Goal: Task Accomplishment & Management: Use online tool/utility

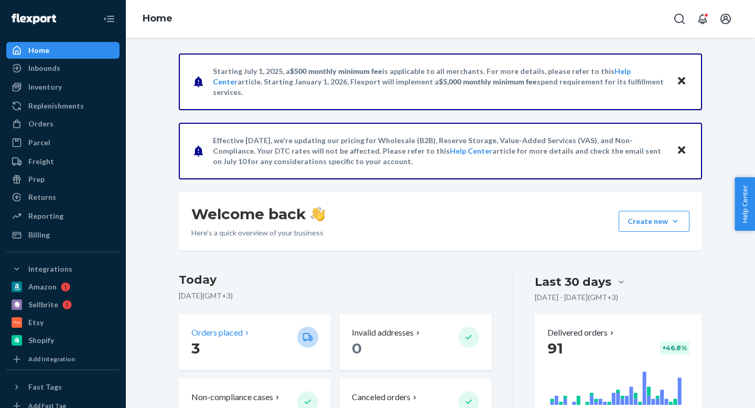
click at [237, 339] on p "3" at bounding box center [240, 348] width 98 height 19
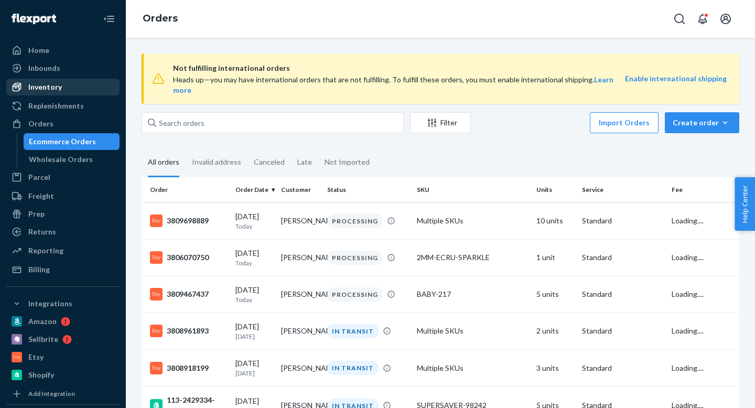
click at [50, 89] on div "Inventory" at bounding box center [45, 87] width 34 height 10
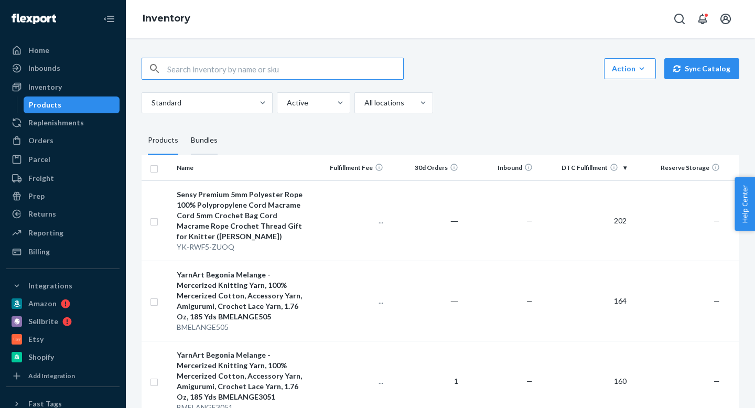
click at [205, 149] on div "Bundles" at bounding box center [204, 140] width 27 height 29
click at [185, 126] on input "Bundles" at bounding box center [185, 126] width 0 height 0
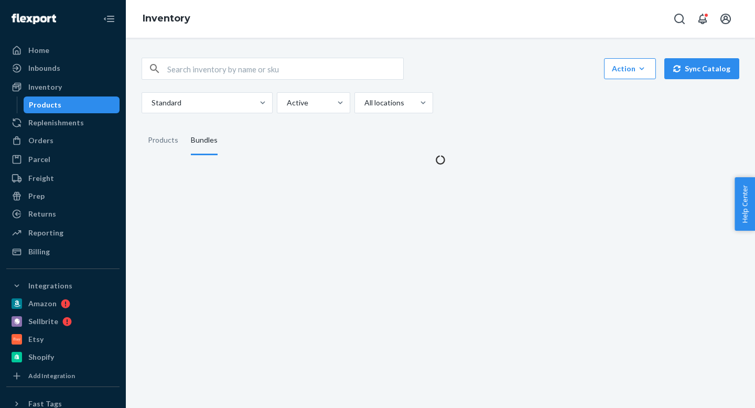
click at [208, 68] on input "text" at bounding box center [285, 68] width 236 height 21
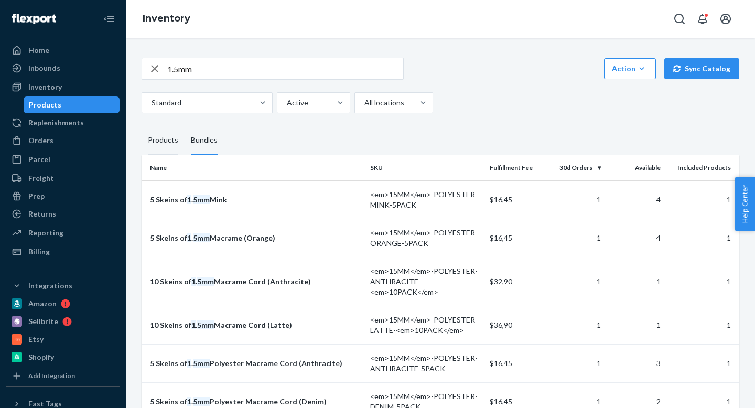
click at [170, 139] on div "Products" at bounding box center [163, 140] width 30 height 29
click at [142, 126] on input "Products" at bounding box center [142, 126] width 0 height 0
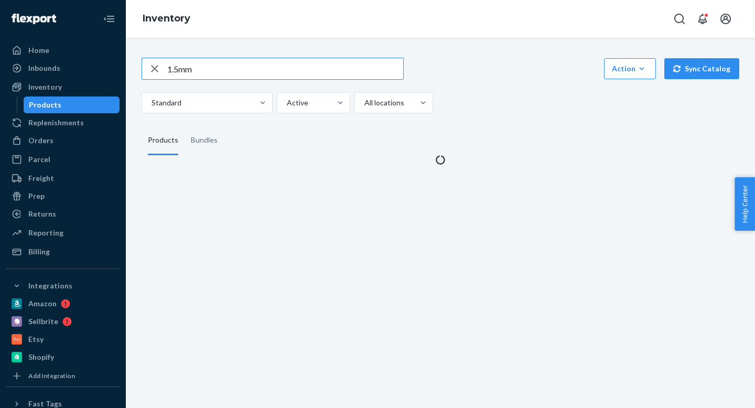
click at [214, 70] on input "1.5mm" at bounding box center [285, 68] width 236 height 21
paste input "MM-POLYESTER-COPPER"
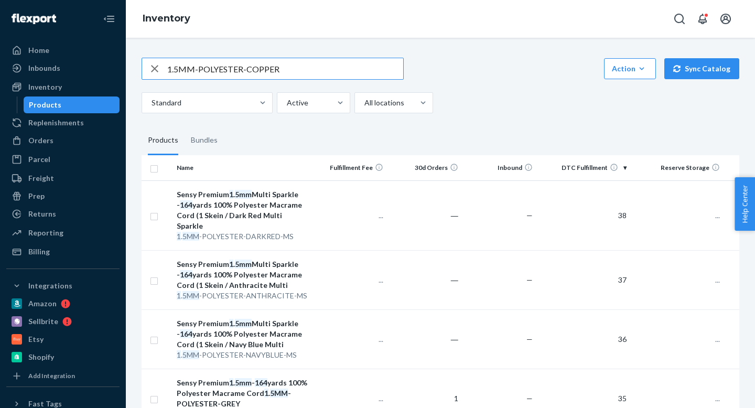
type input "1.5MM-POLYESTER-COPPER"
click at [295, 40] on div "1.5MM-POLYESTER-COPPER Action Create product Create bundle Bulk create products…" at bounding box center [440, 223] width 629 height 370
click at [285, 68] on input "1.5MM-POLYESTER-COPPER" at bounding box center [285, 68] width 236 height 21
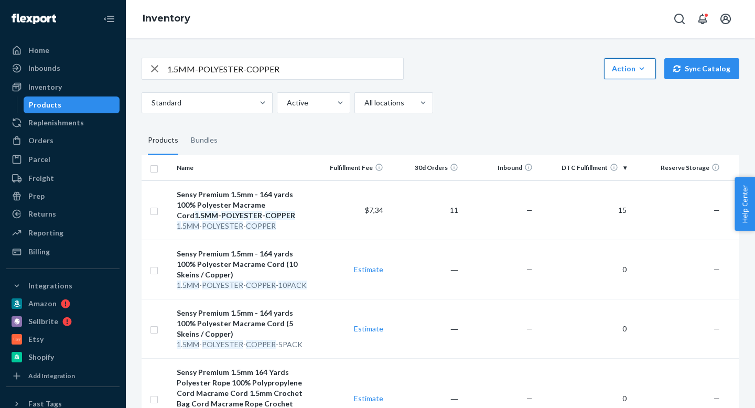
click at [638, 79] on button "Action Create product Create bundle Bulk create products Bulk update products B…" at bounding box center [630, 68] width 52 height 21
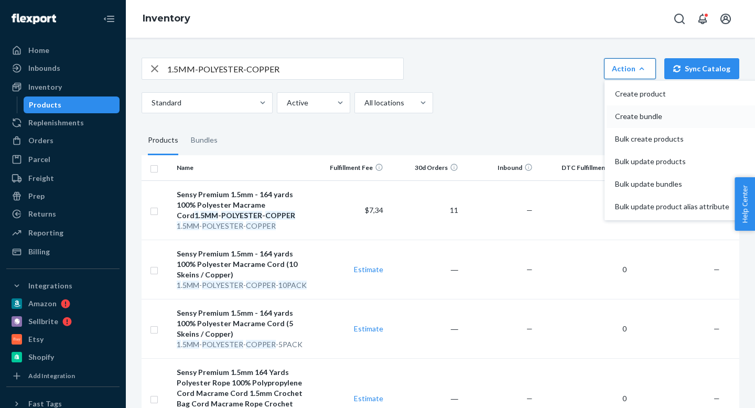
click at [631, 117] on span "Create bundle" at bounding box center [672, 116] width 114 height 7
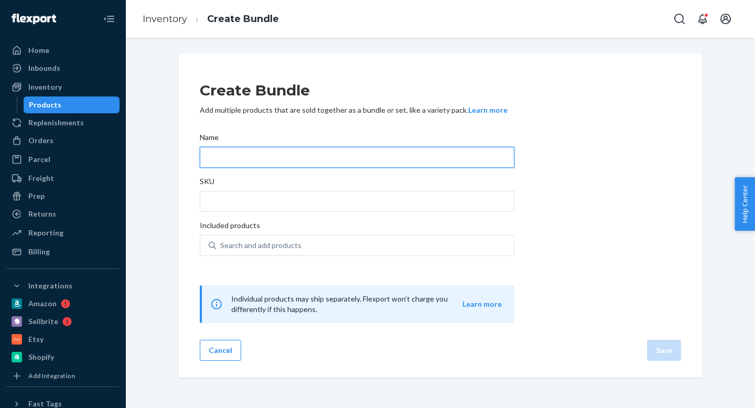
click at [334, 161] on input "Name" at bounding box center [357, 157] width 315 height 21
type input "1"
click at [354, 157] on input "5 Skeins of 1.5mm Polyester Macrame Cord (Brick)" at bounding box center [357, 157] width 315 height 21
type input "5 Skeins of 1.5mm Polyester Macrame Cord (Copper)"
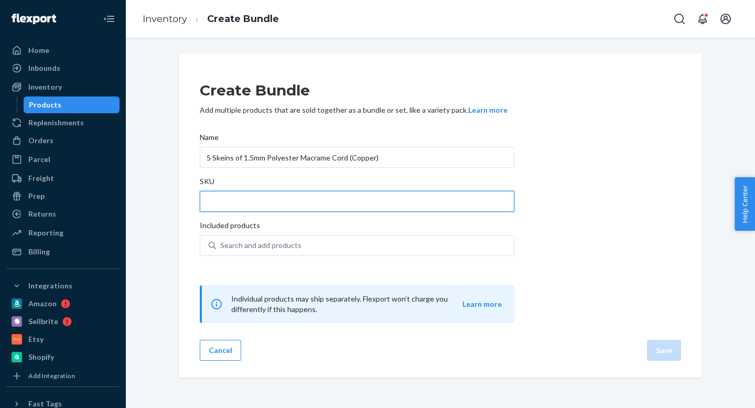
click at [323, 198] on input "SKU" at bounding box center [357, 201] width 315 height 21
paste input "1.5MM-POLYESTER-COPPER"
type input "15MM-POLYESTER-COPPER-5PACK"
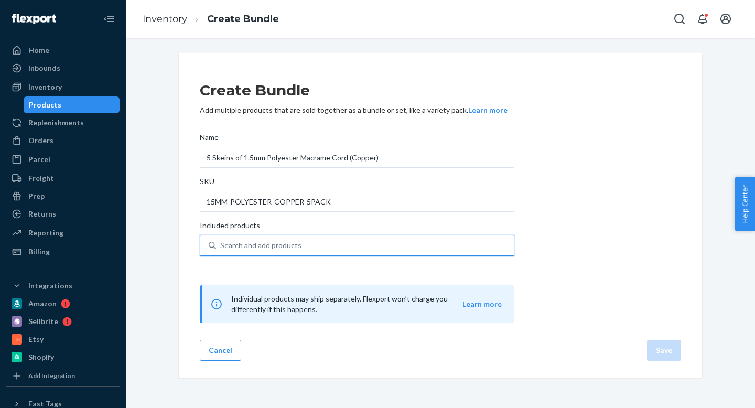
click at [312, 238] on div "Search and add products" at bounding box center [365, 245] width 298 height 19
click at [221, 240] on input "0 results available. Use Up and Down to choose options, press Enter to select t…" at bounding box center [220, 245] width 1 height 10
paste input "1.5MM-POLYESTER-COPPER"
type input "1.5MM-POLYESTER-COPPER"
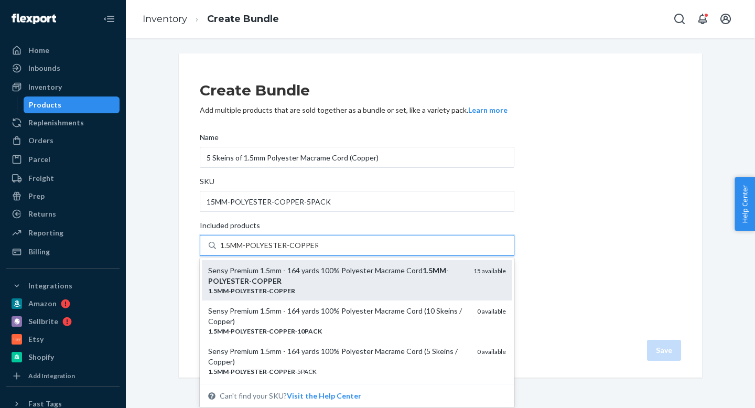
click at [319, 276] on div "Sensy Premium 1.5mm - 164 yards 100% Polyester Macrame Cord 1 . 5MM - POLYESTER…" at bounding box center [336, 275] width 257 height 21
click at [318, 251] on input "1.5MM-POLYESTER-COPPER" at bounding box center [269, 245] width 98 height 10
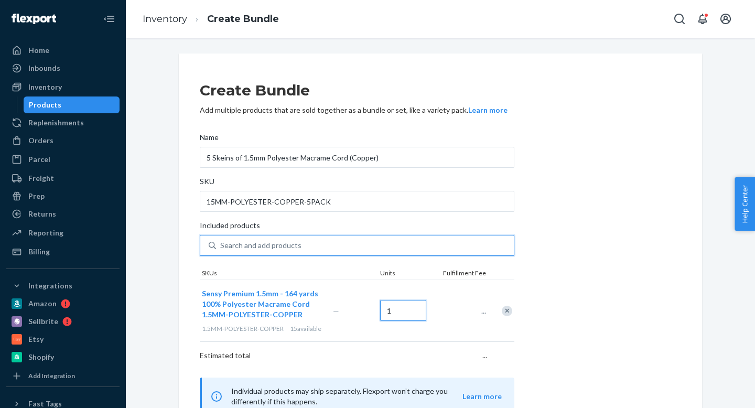
click at [396, 311] on input "1" at bounding box center [403, 310] width 46 height 21
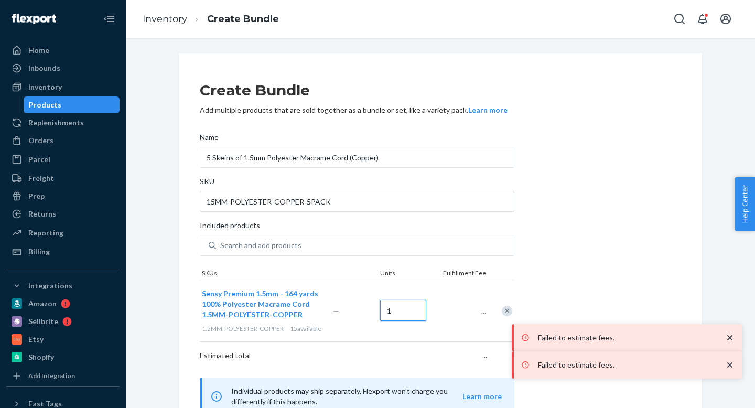
click at [396, 311] on input "1" at bounding box center [403, 310] width 46 height 21
type input "5"
click at [554, 269] on div "Create Bundle Add multiple products that are sold together as a bundle or set, …" at bounding box center [440, 242] width 481 height 345
click at [728, 335] on icon "close toast" at bounding box center [729, 337] width 5 height 5
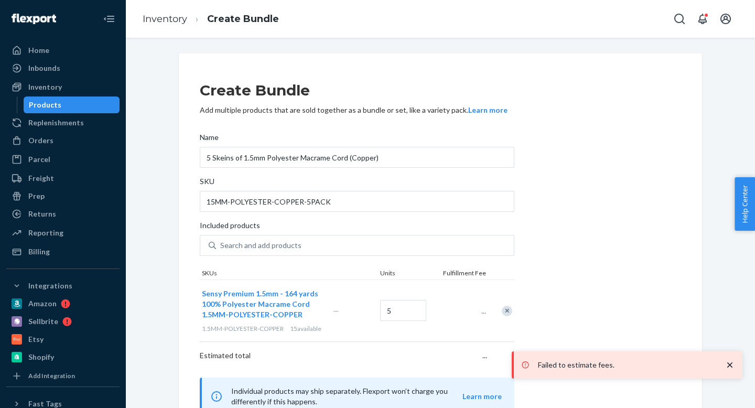
click at [728, 360] on icon "close toast" at bounding box center [730, 365] width 10 height 10
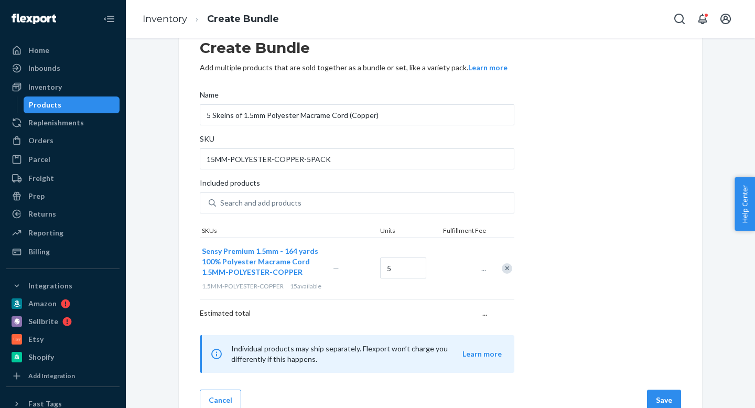
scroll to position [71, 0]
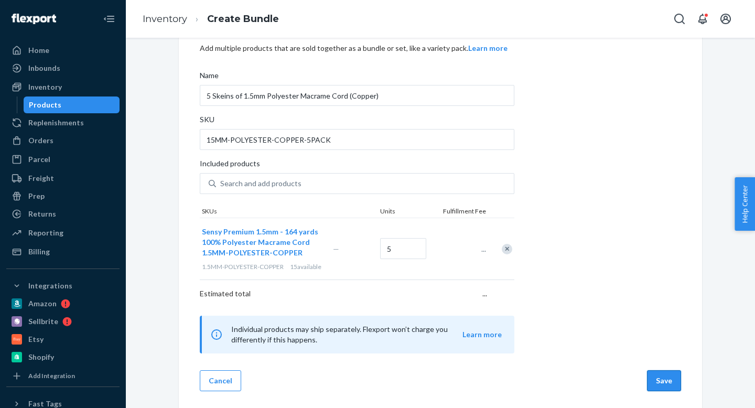
click at [664, 380] on button "Save" at bounding box center [664, 380] width 34 height 21
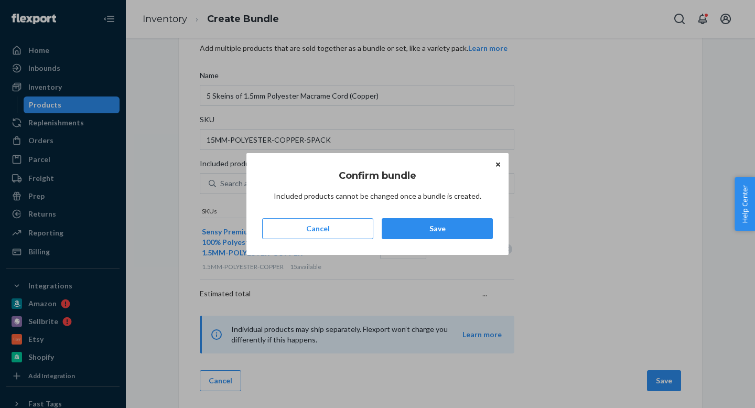
click at [450, 240] on div "Confirm bundle Included products cannot be changed once a bundle is created. Ca…" at bounding box center [377, 203] width 231 height 87
click at [449, 236] on button "Save" at bounding box center [437, 228] width 111 height 21
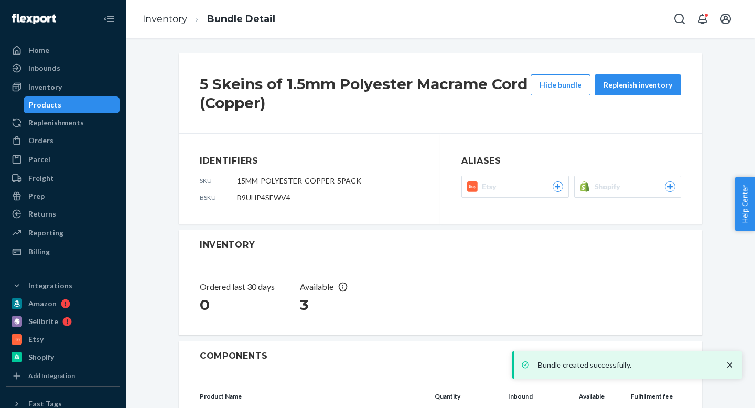
click at [588, 187] on icon at bounding box center [587, 186] width 3 height 9
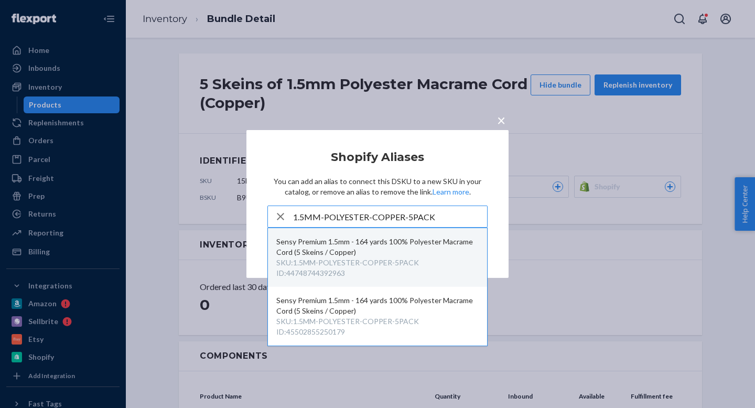
type input "1.5MM-POLYESTER-COPPER-5PACK"
click at [394, 246] on div "Sensy Premium 1.5mm - 164 yards 100% Polyester Macrame Cord (5 Skeins / Copper)" at bounding box center [377, 246] width 202 height 21
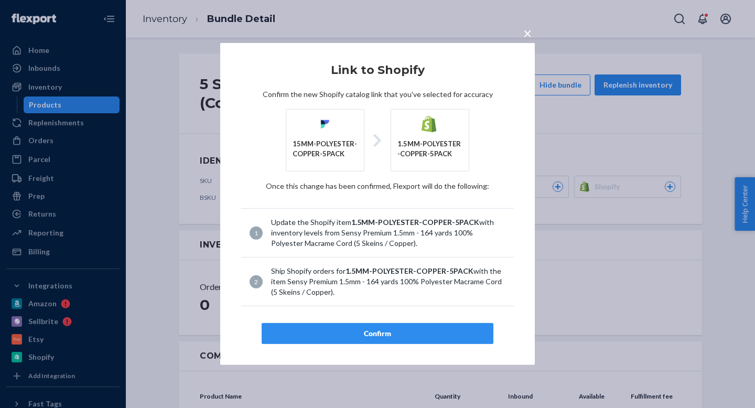
click at [352, 336] on div "Confirm" at bounding box center [378, 333] width 214 height 10
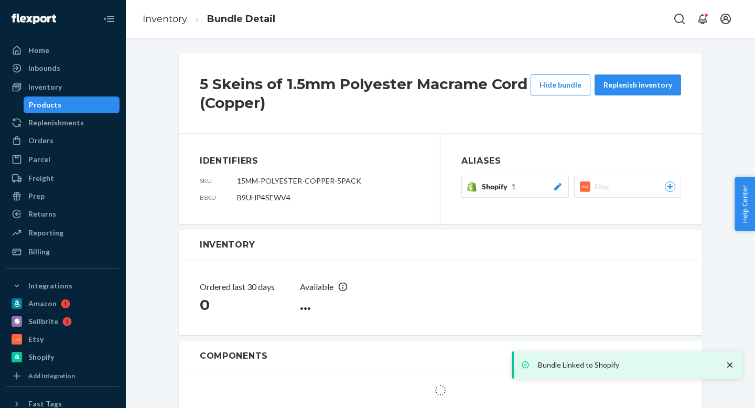
click at [523, 191] on div "Shopify 1" at bounding box center [522, 186] width 81 height 10
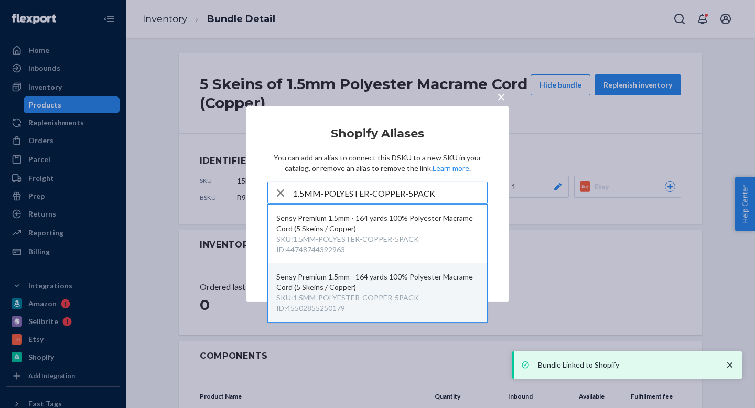
type input "1.5MM-POLYESTER-COPPER-5PACK"
click at [369, 296] on div "SKU : 1.5MM-POLYESTER-COPPER-5PACK" at bounding box center [347, 298] width 143 height 10
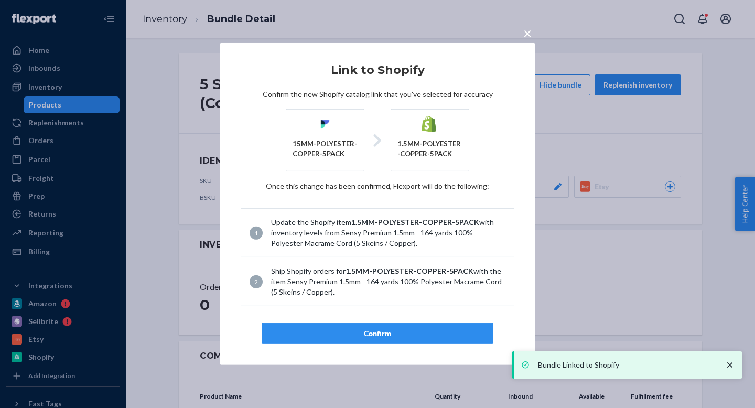
click at [385, 340] on button "Confirm" at bounding box center [378, 333] width 232 height 21
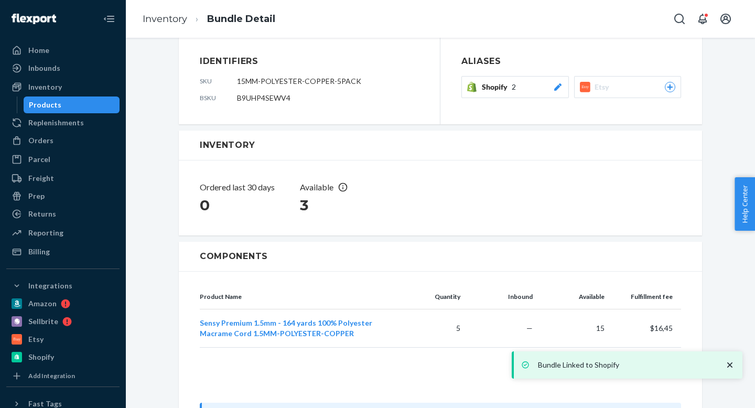
scroll to position [148, 0]
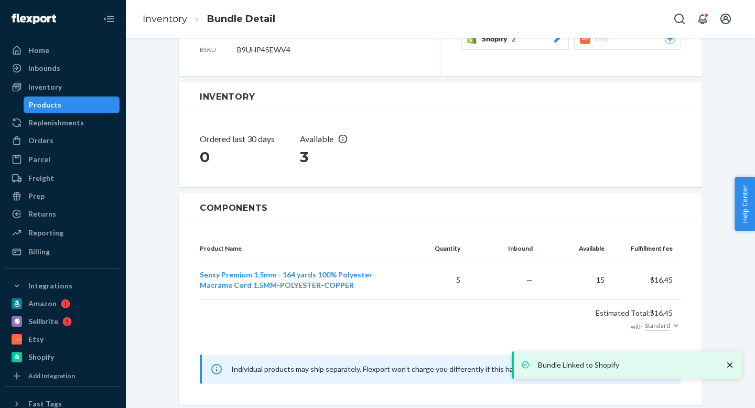
click at [730, 359] on div "Bundle Linked to Shopify" at bounding box center [628, 364] width 220 height 17
click at [174, 21] on link "Inventory" at bounding box center [165, 19] width 45 height 12
